Goal: Information Seeking & Learning: Learn about a topic

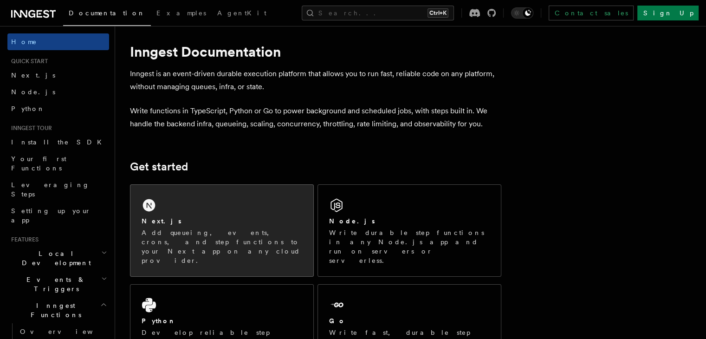
click at [245, 199] on div "Next.js Add queueing, events, crons, and step functions to your Next app on any…" at bounding box center [221, 230] width 183 height 91
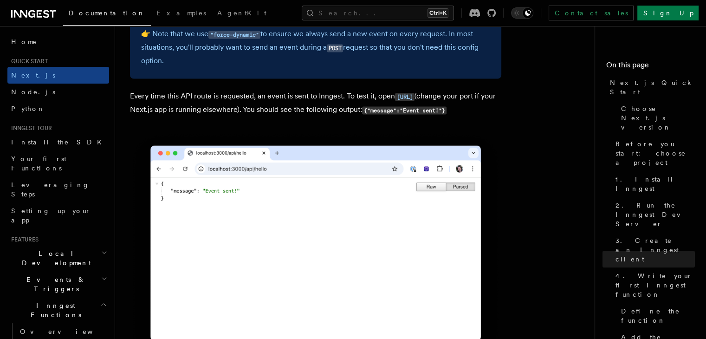
scroll to position [5138, 0]
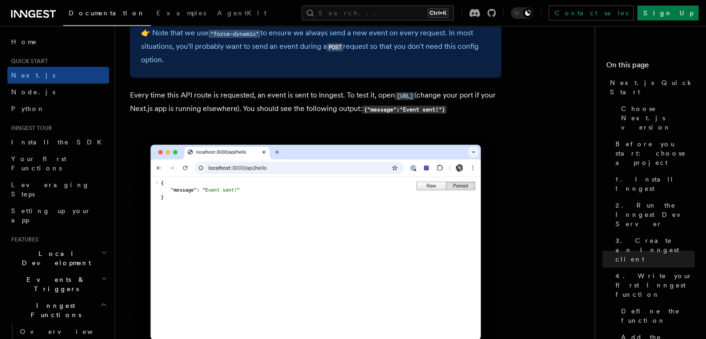
click at [323, 247] on img at bounding box center [315, 248] width 371 height 236
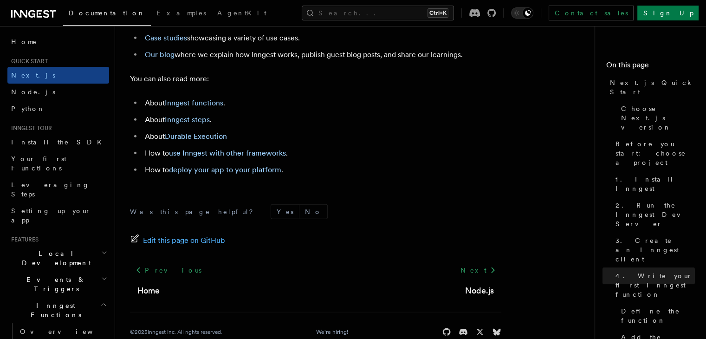
scroll to position [5917, 0]
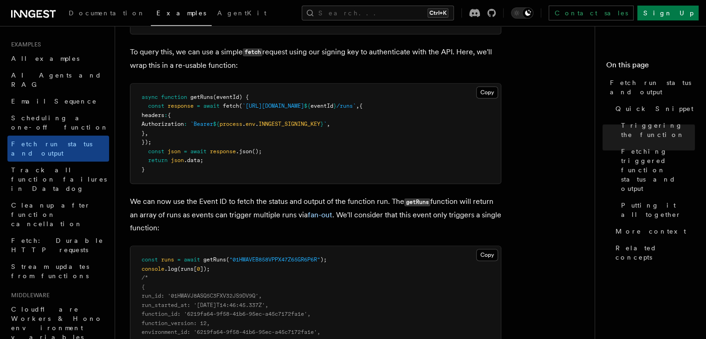
scroll to position [618, 0]
click at [382, 151] on pre "async function getRuns (eventId) { const response = await fetch ( `[URL][DOMAIN…" at bounding box center [315, 134] width 370 height 100
click at [492, 90] on button "Copy Copied" at bounding box center [487, 92] width 22 height 12
click at [340, 182] on pre "async function getRuns (eventId) { const response = await fetch ( `https://api.…" at bounding box center [315, 134] width 370 height 100
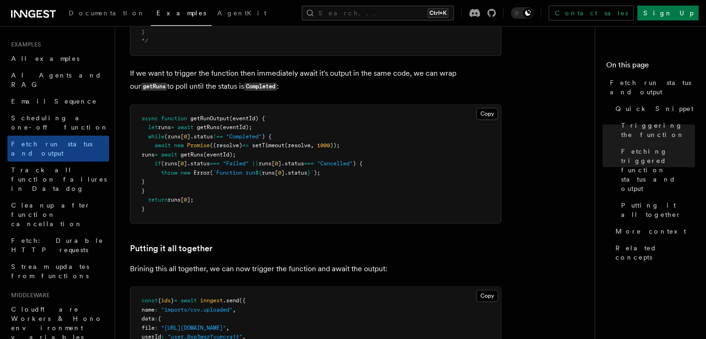
scroll to position [999, 0]
click at [318, 188] on pre "async function getRunOutput (eventId) { let runs = await getRuns (eventId); whi…" at bounding box center [315, 165] width 370 height 118
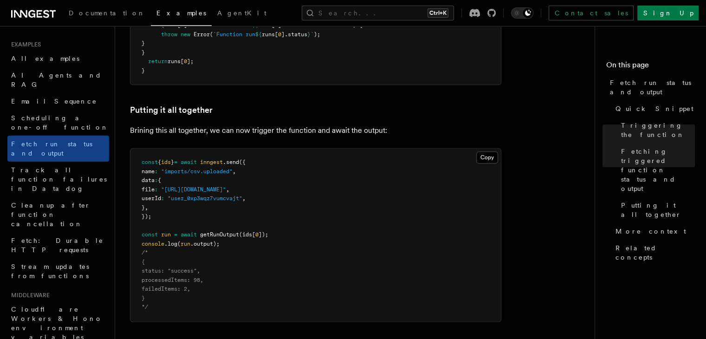
scroll to position [1149, 0]
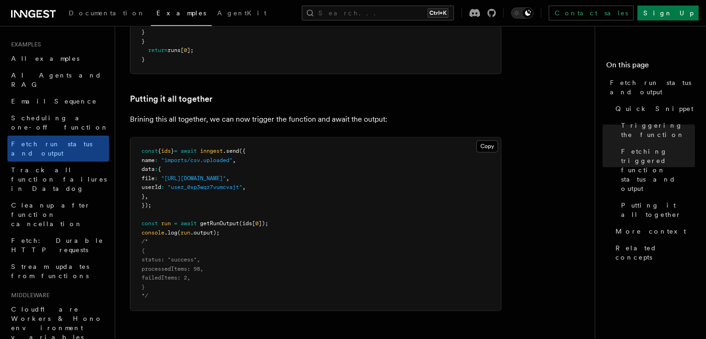
click at [310, 204] on pre "const { ids } = await inngest .send ({ name : "imports/csv.uploaded" , data : {…" at bounding box center [315, 223] width 370 height 173
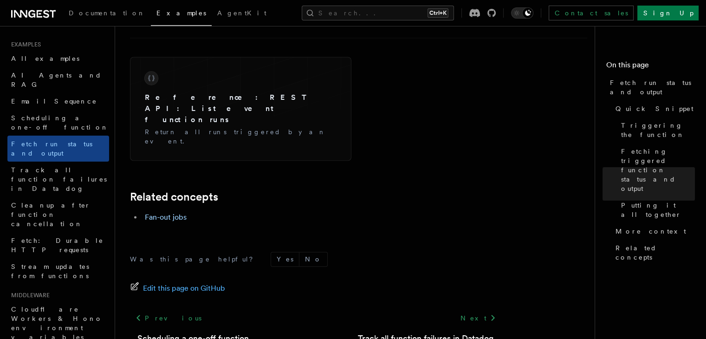
scroll to position [1491, 0]
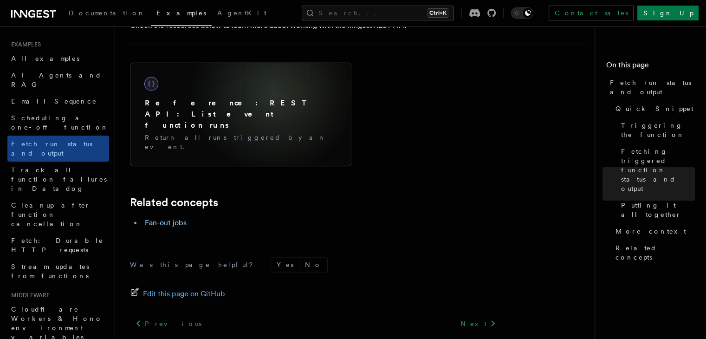
click at [273, 93] on div "Reference: REST API: List event function runs Return all runs triggered by an e…" at bounding box center [240, 114] width 207 height 89
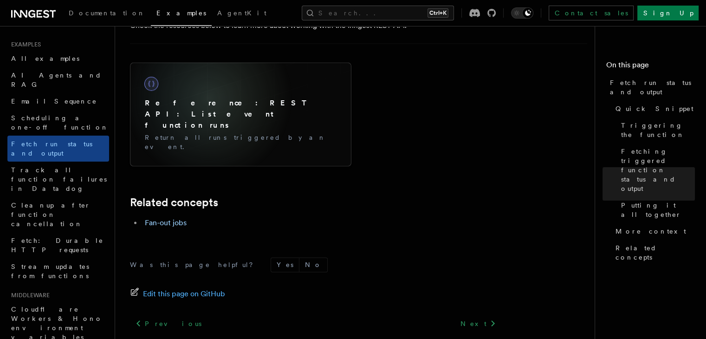
click at [208, 98] on h3 "Reference: REST API: List event function runs" at bounding box center [241, 113] width 192 height 33
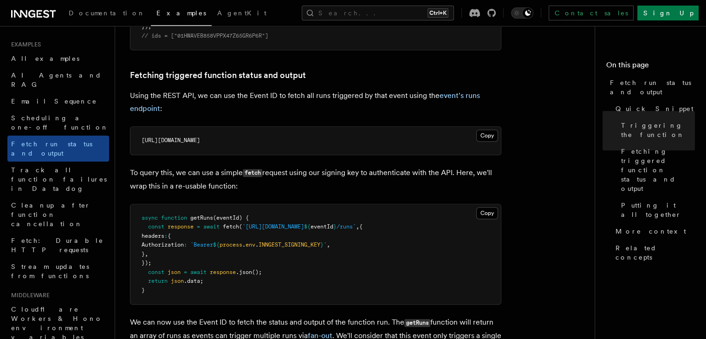
scroll to position [494, 0]
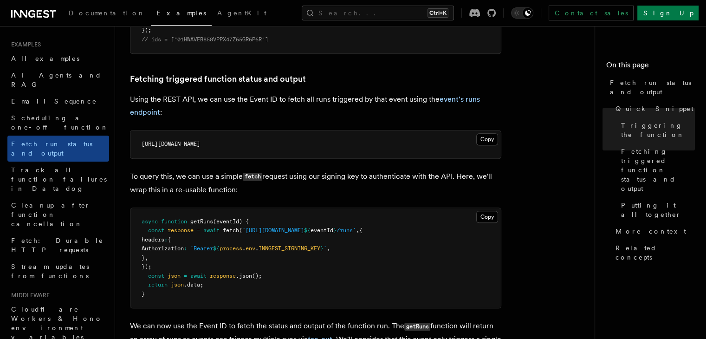
click at [247, 229] on span "`[URL][DOMAIN_NAME]" at bounding box center [273, 230] width 62 height 6
drag, startPoint x: 247, startPoint y: 229, endPoint x: 407, endPoint y: 231, distance: 159.7
click at [362, 231] on span "const response = await fetch ( `https://api.inngest.com/v1/events/ ${ eventId }…" at bounding box center [252, 230] width 221 height 6
click at [356, 231] on span "/runs`" at bounding box center [345, 230] width 19 height 6
click at [356, 232] on span "/runs`" at bounding box center [345, 230] width 19 height 6
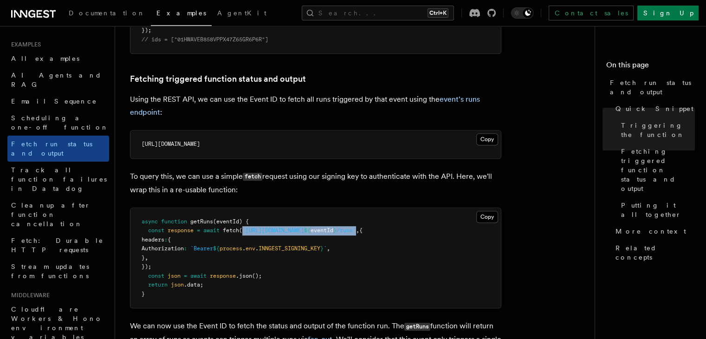
drag, startPoint x: 412, startPoint y: 232, endPoint x: 246, endPoint y: 231, distance: 166.2
click at [246, 231] on span "const response = await fetch ( `https://api.inngest.com/v1/events/ ${ eventId }…" at bounding box center [252, 230] width 221 height 6
copy span "`https://api.inngest.com/v1/events/ ${ eventId } /runs`"
click at [348, 269] on pre "async function getRuns (eventId) { const response = await fetch ( `https://api.…" at bounding box center [315, 258] width 370 height 100
click at [349, 269] on pre "async function getRuns (eventId) { const response = await fetch ( `https://api.…" at bounding box center [315, 258] width 370 height 100
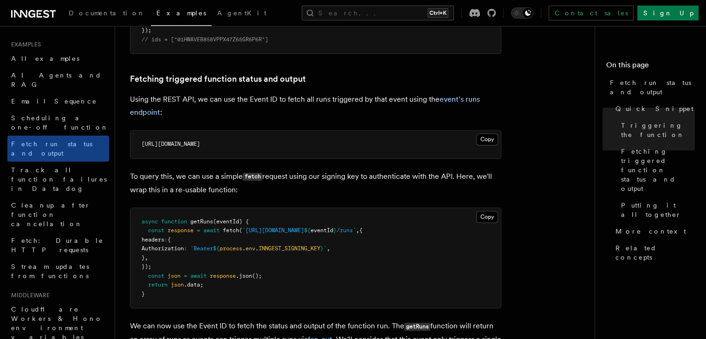
click at [339, 272] on pre "async function getRuns (eventId) { const response = await fetch ( `https://api.…" at bounding box center [315, 258] width 370 height 100
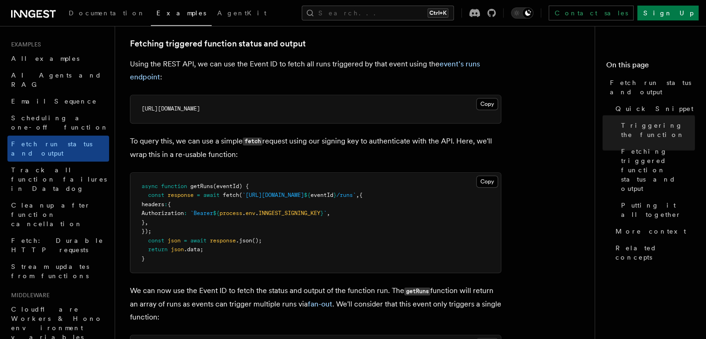
scroll to position [529, 0]
click at [214, 249] on pre "async function getRuns (eventId) { const response = await fetch ( `https://api.…" at bounding box center [315, 223] width 370 height 100
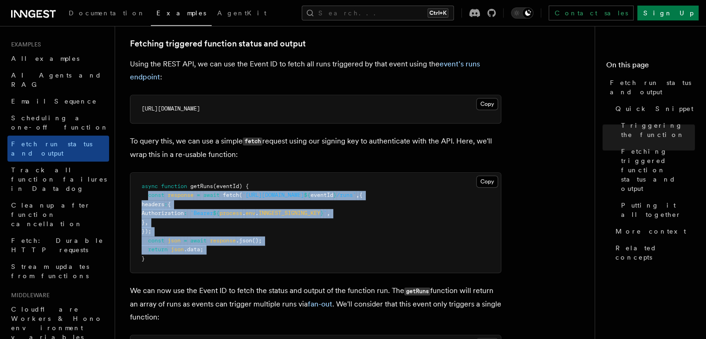
drag, startPoint x: 214, startPoint y: 249, endPoint x: 154, endPoint y: 195, distance: 80.9
click at [154, 195] on pre "async function getRuns (eventId) { const response = await fetch ( `https://api.…" at bounding box center [315, 223] width 370 height 100
copy code "const response = await fetch ( `https://api.inngest.com/v1/events/ ${ eventId }…"
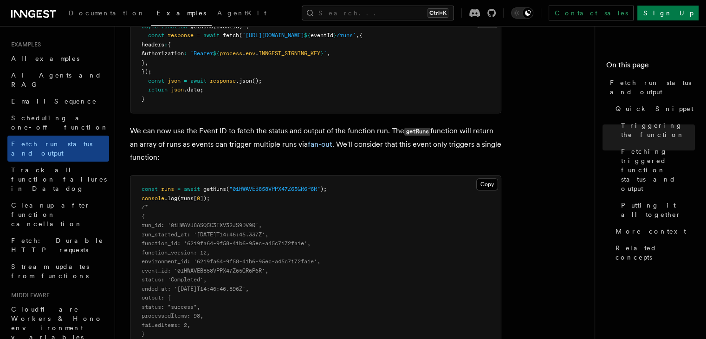
scroll to position [699, 0]
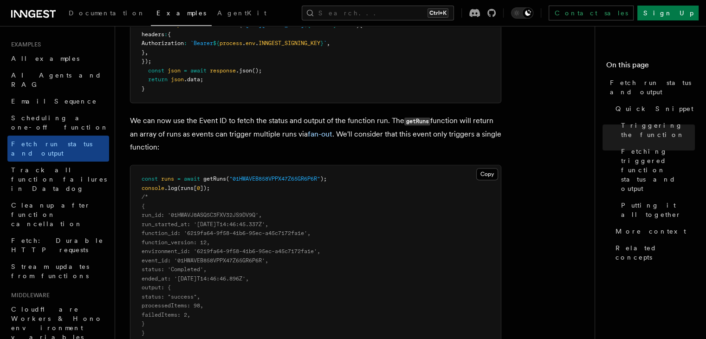
click at [206, 196] on pre "const runs = await getRuns ( "01HWAVEB858VPPX47Z65GR6P6R" ); console .log (runs…" at bounding box center [315, 260] width 370 height 191
click at [228, 190] on pre "const runs = await getRuns ( "01HWAVEB858VPPX47Z65GR6P6R" ); console .log (runs…" at bounding box center [315, 260] width 370 height 191
click at [212, 187] on pre "const runs = await getRuns ( "01HWAVEB858VPPX47Z65GR6P6R" ); console .log (runs…" at bounding box center [315, 260] width 370 height 191
drag, startPoint x: 208, startPoint y: 186, endPoint x: 165, endPoint y: 184, distance: 42.8
click at [205, 185] on span "]);" at bounding box center [205, 188] width 10 height 6
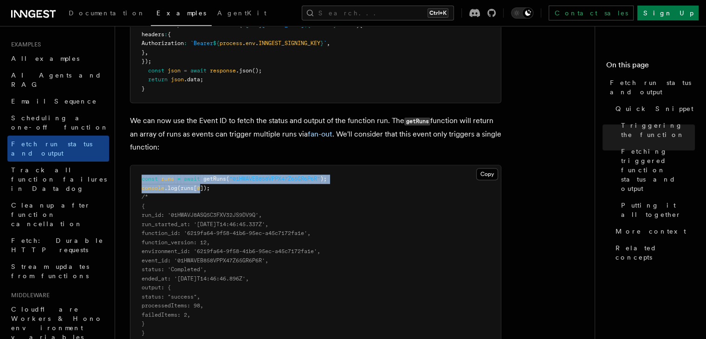
drag, startPoint x: 165, startPoint y: 184, endPoint x: 126, endPoint y: 182, distance: 39.0
click at [126, 182] on div "Examples Fetch run status and output Inngest provides a way to fetch the status…" at bounding box center [373, 252] width 517 height 1902
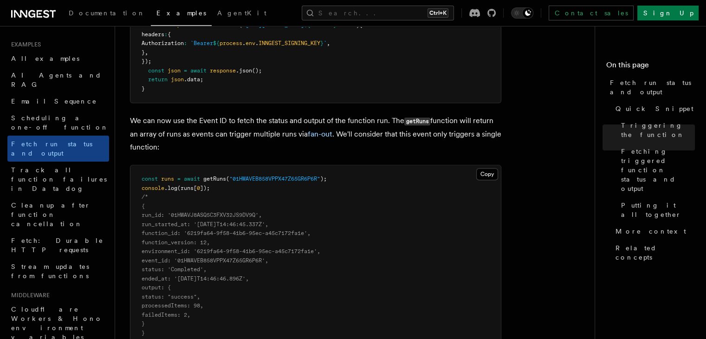
click at [249, 202] on pre "const runs = await getRuns ( "01HWAVEB858VPPX47Z65GR6P6R" ); console .log (runs…" at bounding box center [315, 260] width 370 height 191
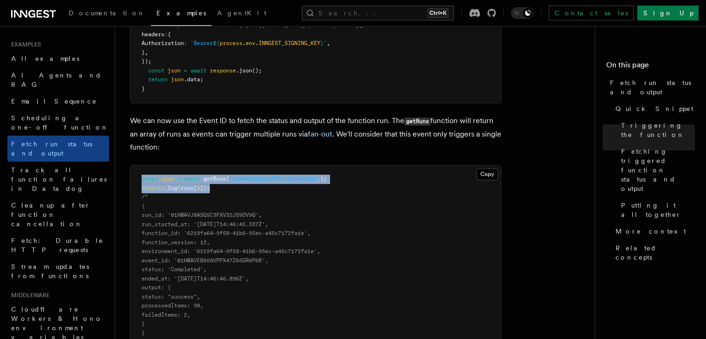
drag, startPoint x: 217, startPoint y: 190, endPoint x: 125, endPoint y: 180, distance: 92.4
click at [125, 180] on div "Examples Fetch run status and output Inngest provides a way to fetch the status…" at bounding box center [373, 252] width 517 height 1902
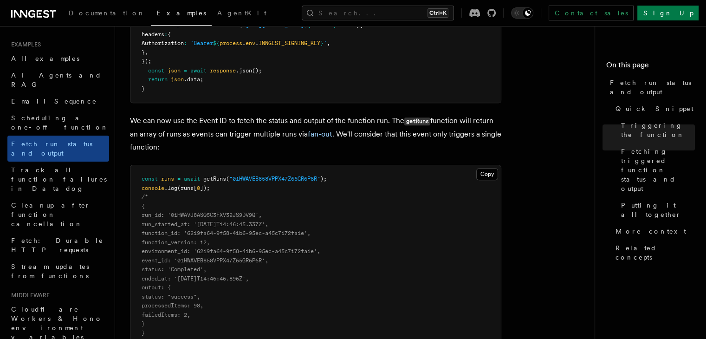
click at [222, 187] on pre "const runs = await getRuns ( "01HWAVEB858VPPX47Z65GR6P6R" ); console .log (runs…" at bounding box center [315, 260] width 370 height 191
click at [223, 187] on pre "const runs = await getRuns ( "01HWAVEB858VPPX47Z65GR6P6R" ); console .log (runs…" at bounding box center [315, 260] width 370 height 191
click at [206, 194] on pre "const runs = await getRuns ( "01HWAVEB858VPPX47Z65GR6P6R" ); console .log (runs…" at bounding box center [315, 260] width 370 height 191
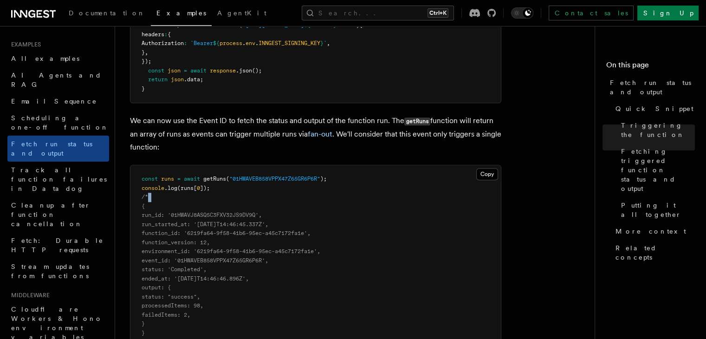
click at [310, 324] on pre "const runs = await getRuns ( "01HWAVEB858VPPX47Z65GR6P6R" ); console .log (runs…" at bounding box center [315, 260] width 370 height 191
click at [304, 288] on pre "const runs = await getRuns ( "01HWAVEB858VPPX47Z65GR6P6R" ); console .log (runs…" at bounding box center [315, 260] width 370 height 191
click at [305, 288] on pre "const runs = await getRuns ( "01HWAVEB858VPPX47Z65GR6P6R" ); console .log (runs…" at bounding box center [315, 260] width 370 height 191
click at [286, 204] on pre "const runs = await getRuns ( "01HWAVEB858VPPX47Z65GR6P6R" ); console .log (runs…" at bounding box center [315, 260] width 370 height 191
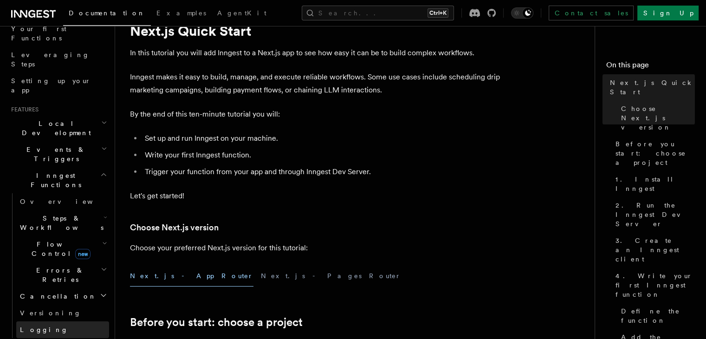
scroll to position [123, 0]
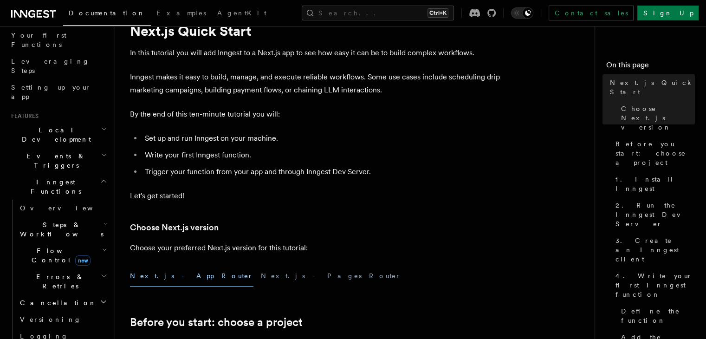
click at [75, 255] on span "new" at bounding box center [82, 260] width 15 height 10
click at [103, 220] on icon "button" at bounding box center [105, 223] width 4 height 7
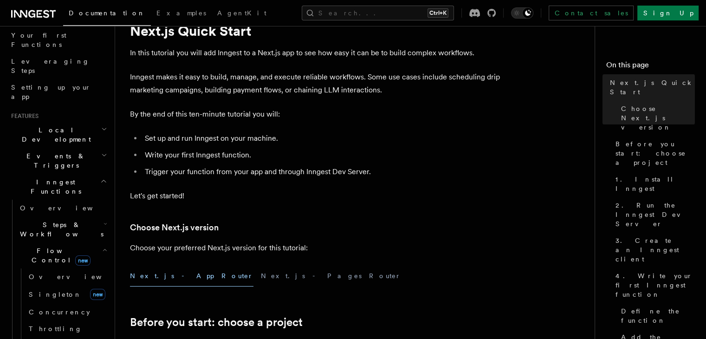
click at [103, 220] on icon "button" at bounding box center [105, 223] width 4 height 7
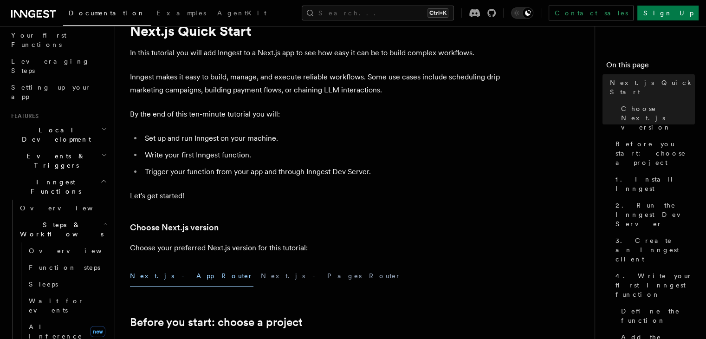
click at [115, 149] on header "Search... Documentation Examples AgentKit Home Quick start Next.js Node.js Pyth…" at bounding box center [57, 182] width 115 height 313
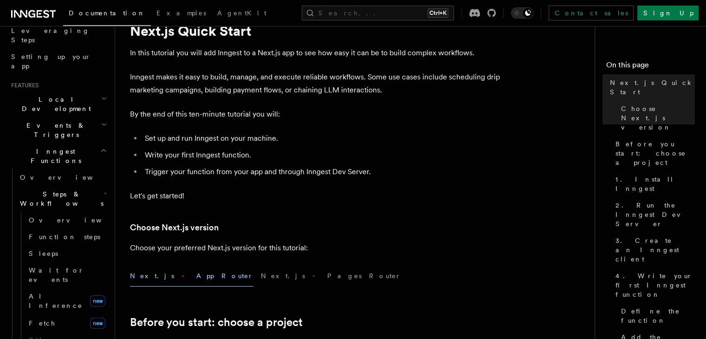
scroll to position [155, 0]
click at [91, 90] on h2 "Local Development" at bounding box center [58, 103] width 102 height 26
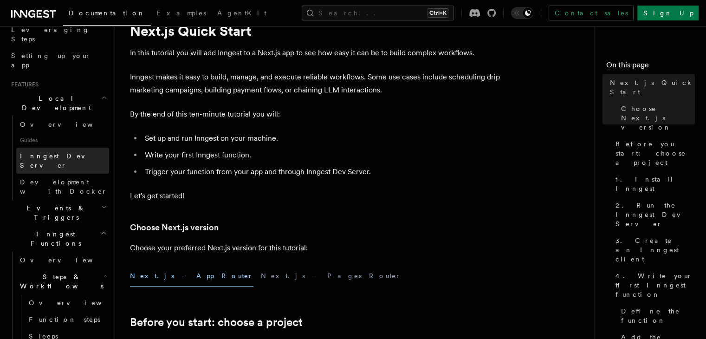
click at [65, 151] on span "Inngest Dev Server" at bounding box center [64, 160] width 89 height 19
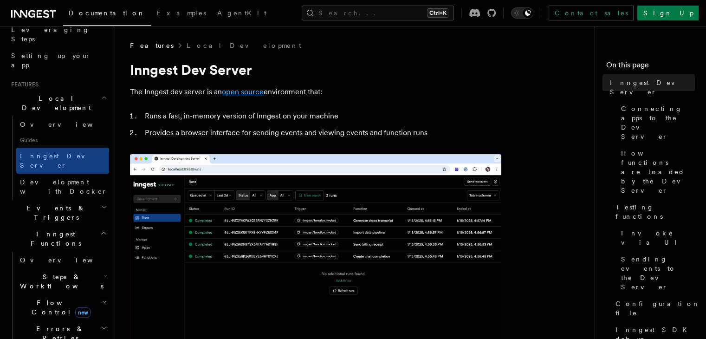
click at [249, 93] on link "open source" at bounding box center [243, 91] width 42 height 9
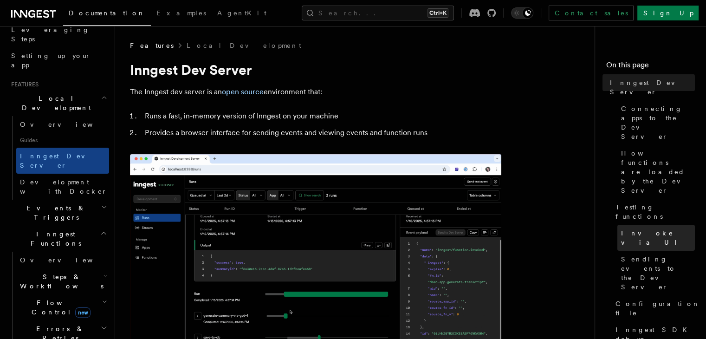
click at [621, 228] on span "Invoke via UI" at bounding box center [658, 237] width 74 height 19
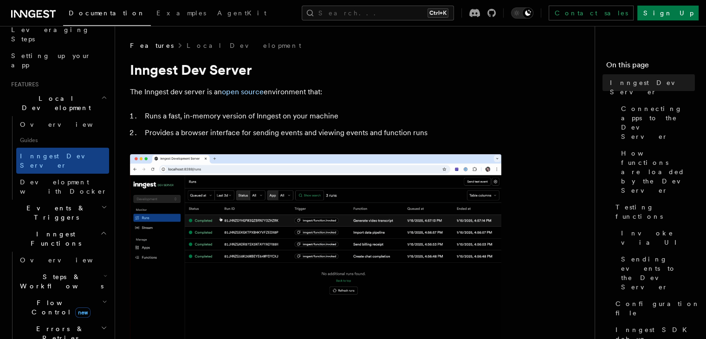
click at [74, 200] on h2 "Events & Triggers" at bounding box center [58, 213] width 102 height 26
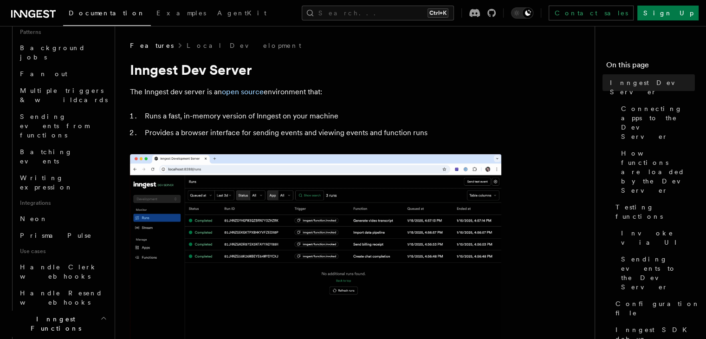
scroll to position [525, 0]
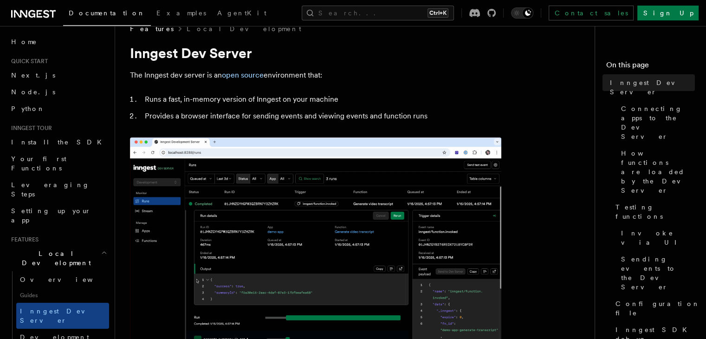
scroll to position [0, 0]
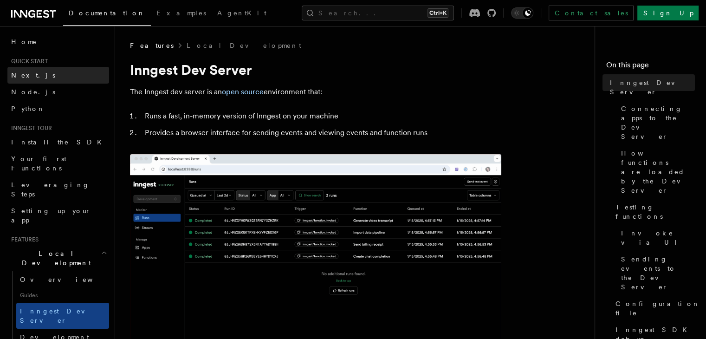
click at [16, 75] on span "Next.js" at bounding box center [33, 74] width 44 height 7
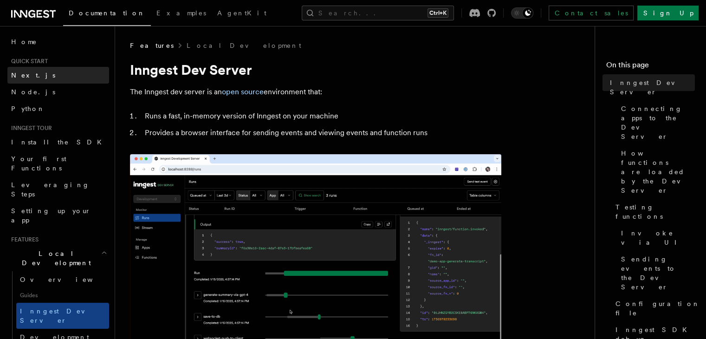
click at [16, 75] on span "Next.js" at bounding box center [33, 74] width 44 height 7
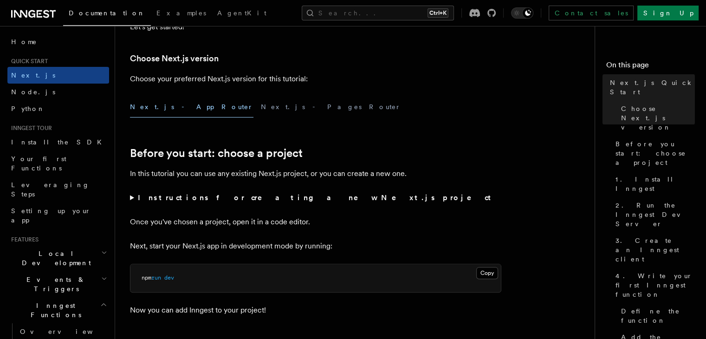
scroll to position [208, 0]
click at [130, 197] on summary "Instructions for creating a new Next.js project" at bounding box center [315, 197] width 371 height 13
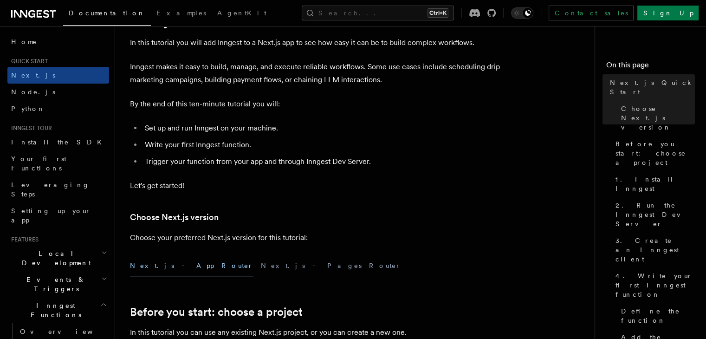
scroll to position [48, 0]
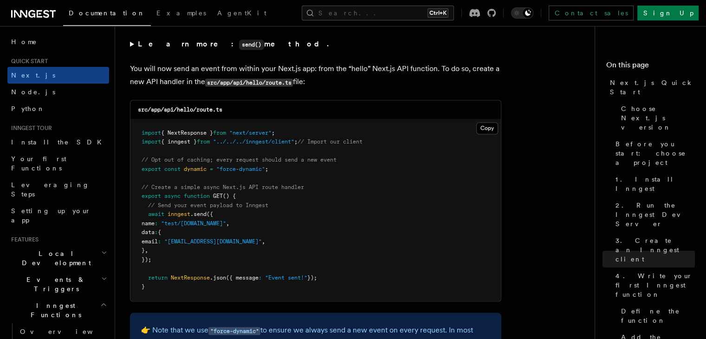
scroll to position [4907, 0]
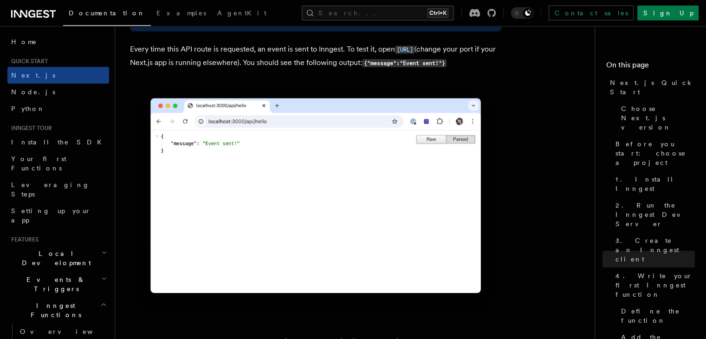
scroll to position [5247, 0]
